Goal: Information Seeking & Learning: Check status

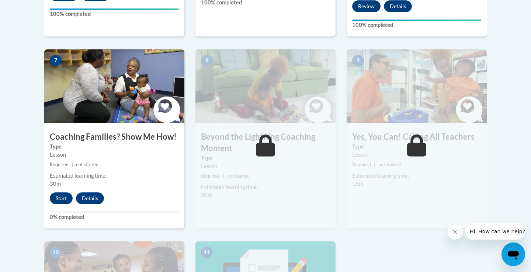
scroll to position [633, 0]
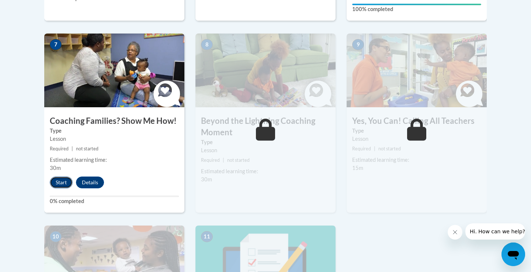
click at [64, 177] on button "Start" at bounding box center [61, 183] width 23 height 12
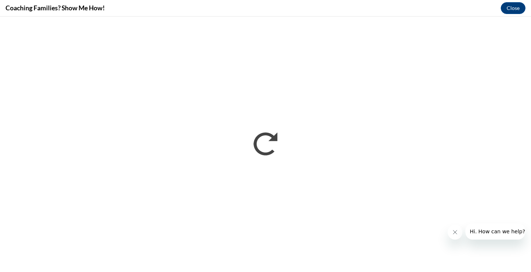
scroll to position [0, 0]
click at [508, 230] on span "Hi. How can we help?" at bounding box center [497, 232] width 55 height 6
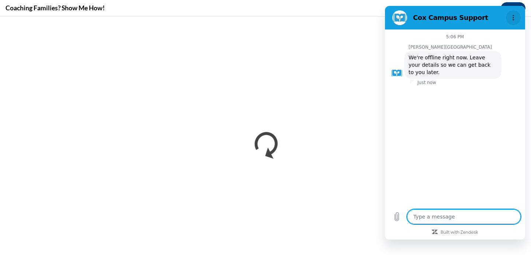
type textarea "x"
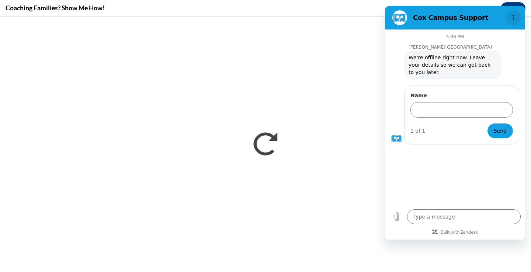
click at [511, 16] on icon "Options menu" at bounding box center [514, 18] width 6 height 6
click at [514, 18] on icon "Options menu" at bounding box center [514, 18] width 6 height 6
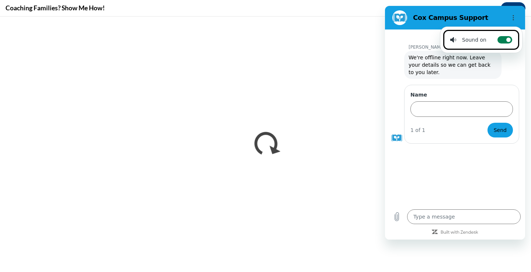
click at [506, 38] on icon at bounding box center [509, 40] width 6 height 6
click at [504, 38] on input "Toggle sound notifications" at bounding box center [505, 39] width 15 height 7
checkbox input "false"
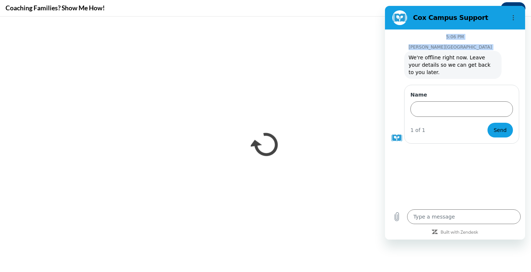
drag, startPoint x: 503, startPoint y: 13, endPoint x: 535, endPoint y: 72, distance: 66.2
click at [525, 72] on html "Cox Campus Support 5:06 PM Cox Campus Cox Campus says: We're offline right now.…" at bounding box center [455, 123] width 140 height 234
drag, startPoint x: 498, startPoint y: 23, endPoint x: 400, endPoint y: 69, distance: 108.6
click at [398, 69] on div "Cox Campus Support 5:06 PM Cox Campus Cox Campus says: We're offline right now.…" at bounding box center [455, 123] width 140 height 234
click at [468, 231] on icon "Built with Zendesk: Visit the Zendesk website in a new tab" at bounding box center [460, 233] width 38 height 4
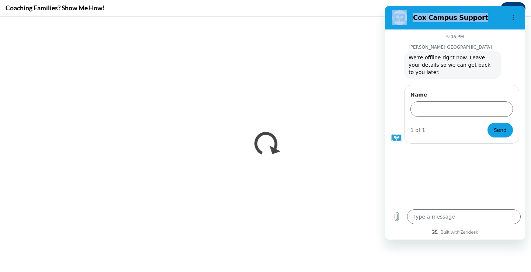
drag, startPoint x: 501, startPoint y: 15, endPoint x: 154, endPoint y: -26, distance: 349.3
click at [385, 6] on html "Cox Campus Support 5:06 PM Cox Campus Cox Campus says: We're offline right now.…" at bounding box center [455, 123] width 140 height 234
click at [513, 18] on icon "Options menu" at bounding box center [514, 18] width 6 height 6
drag, startPoint x: 490, startPoint y: 17, endPoint x: 515, endPoint y: 27, distance: 26.3
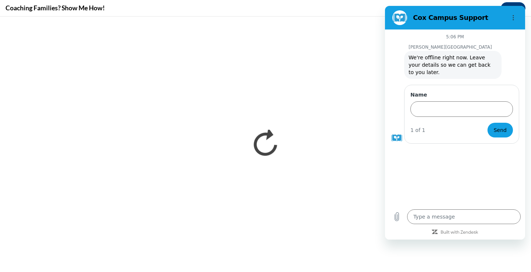
click at [514, 27] on section "Cox Campus Support" at bounding box center [455, 18] width 140 height 24
click at [514, 20] on circle "Options menu" at bounding box center [513, 19] width 1 height 1
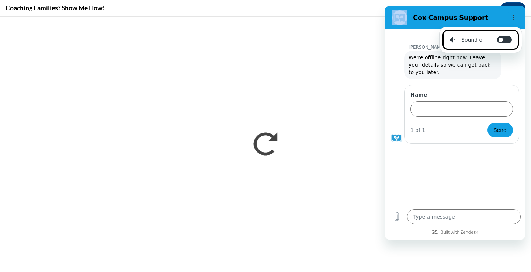
click at [398, 16] on figure at bounding box center [400, 17] width 15 height 15
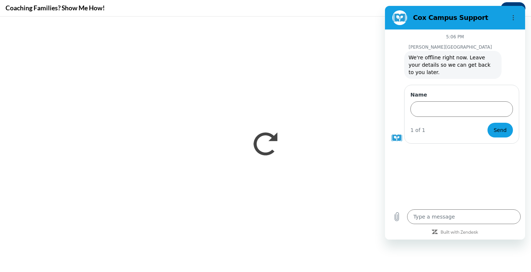
click at [405, 17] on figure at bounding box center [400, 17] width 15 height 15
drag, startPoint x: 475, startPoint y: 11, endPoint x: 411, endPoint y: -4, distance: 65.4
click at [411, 6] on html "Cox Campus Support 5:06 PM Cox Campus Cox Campus says: We're offline right now.…" at bounding box center [455, 123] width 140 height 234
click at [516, 4] on button "Close" at bounding box center [513, 8] width 25 height 12
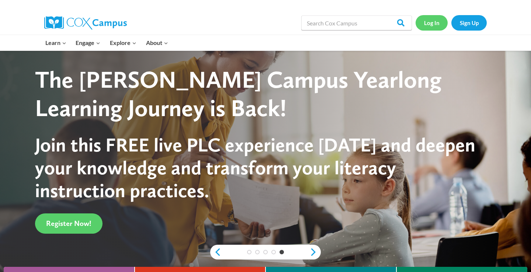
click at [428, 21] on link "Log In" at bounding box center [432, 22] width 32 height 15
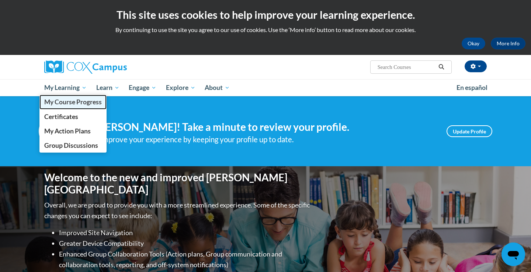
click at [82, 104] on span "My Course Progress" at bounding box center [73, 102] width 58 height 8
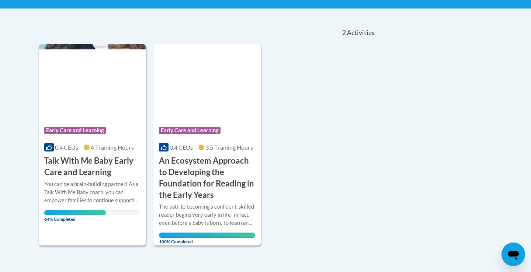
scroll to position [153, 0]
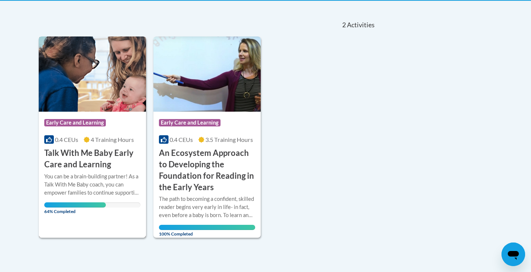
click at [83, 99] on img at bounding box center [92, 74] width 107 height 75
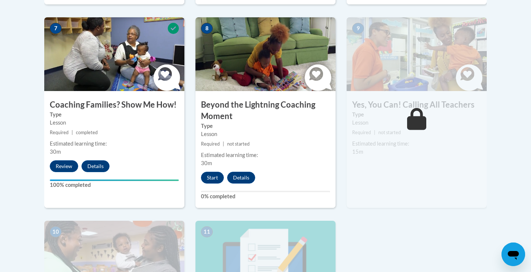
scroll to position [651, 0]
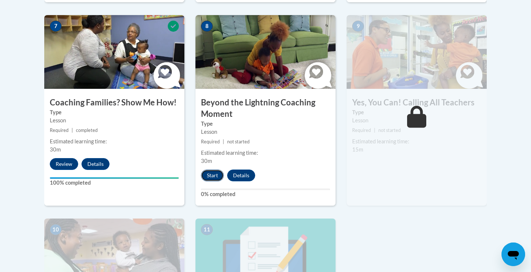
click at [212, 170] on button "Start" at bounding box center [212, 176] width 23 height 12
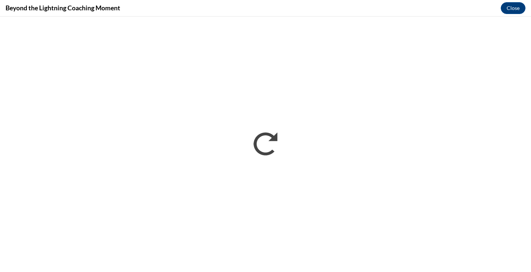
scroll to position [0, 0]
